Goal: Task Accomplishment & Management: Manage account settings

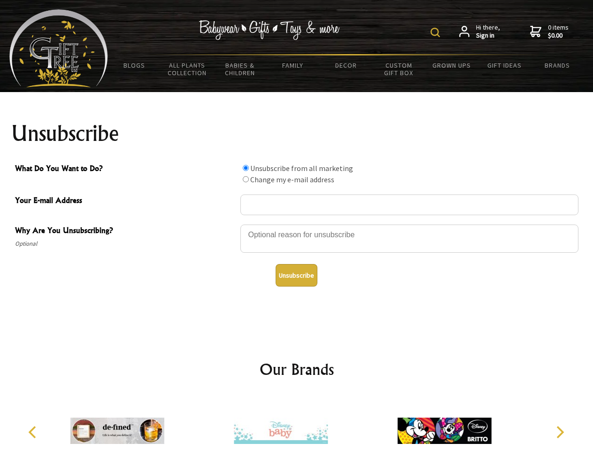
click at [437, 32] on img at bounding box center [434, 32] width 9 height 9
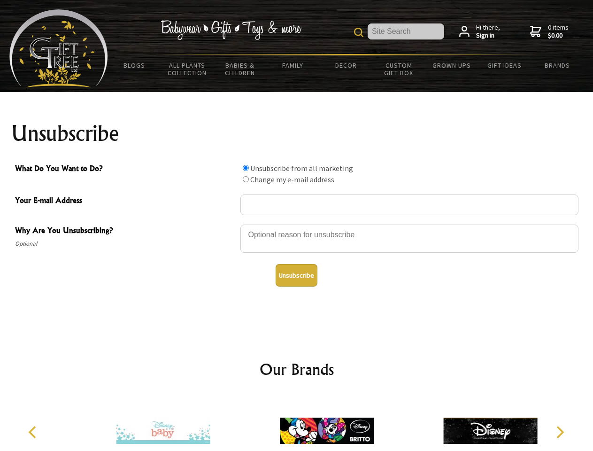
click at [297, 224] on div at bounding box center [409, 239] width 338 height 33
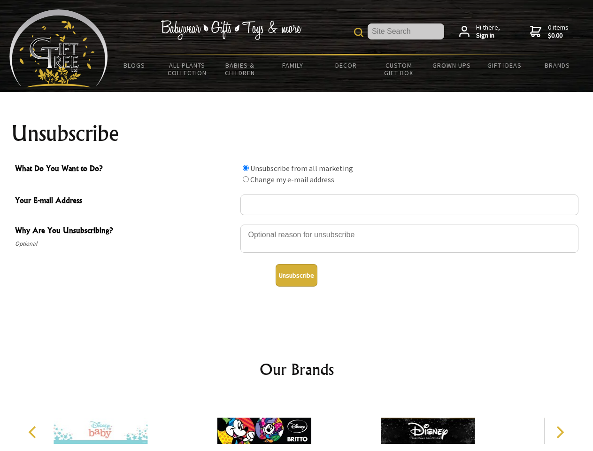
click at [246, 168] on input "What Do You Want to Do?" at bounding box center [246, 168] width 6 height 6
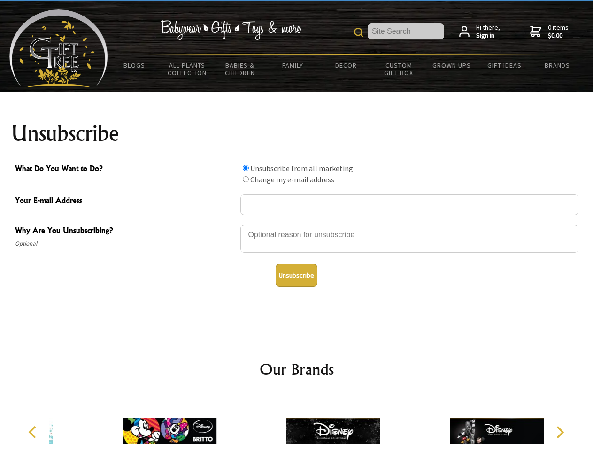
click at [246, 179] on input "What Do You Want to Do?" at bounding box center [246, 179] width 6 height 6
radio input "true"
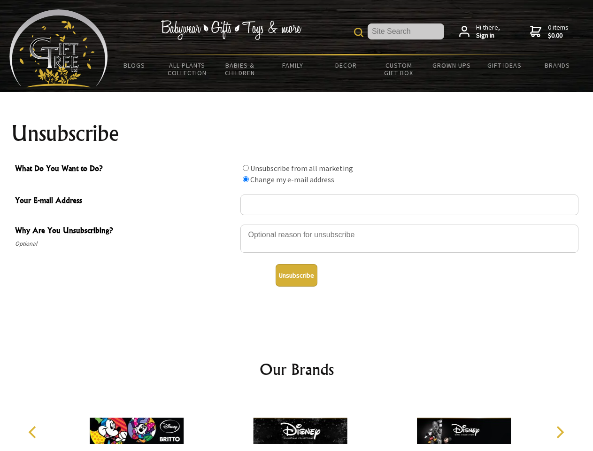
click at [296, 275] on button "Unsubscribe" at bounding box center [297, 275] width 42 height 23
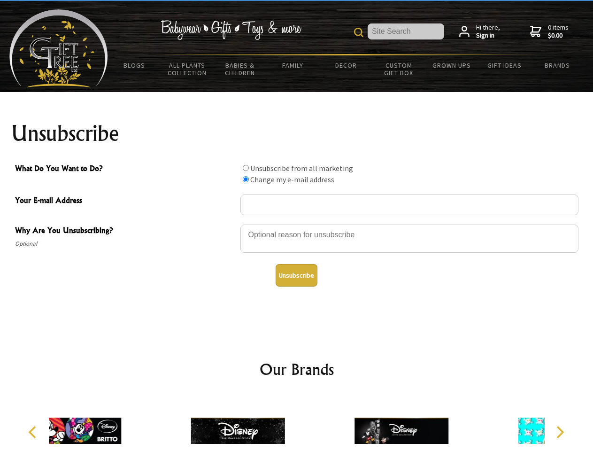
click at [34, 432] on icon "Previous" at bounding box center [33, 432] width 12 height 12
click at [560, 432] on icon "Next" at bounding box center [559, 432] width 12 height 12
